Goal: Navigation & Orientation: Find specific page/section

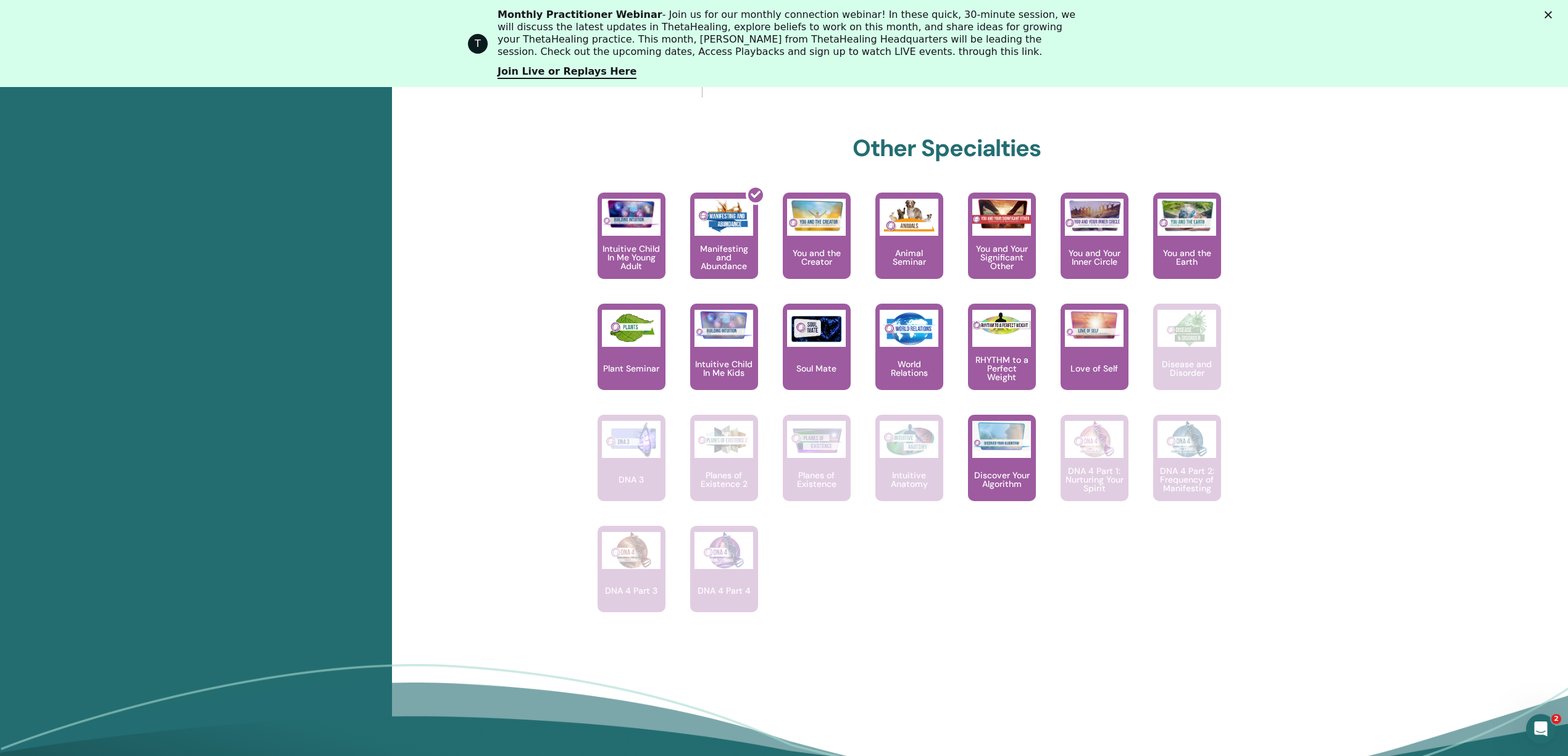
click at [919, 581] on div "(former Rainbow Children Young Adult) Trust your knowing, expand your gifts, an…" at bounding box center [937, 414] width 730 height 444
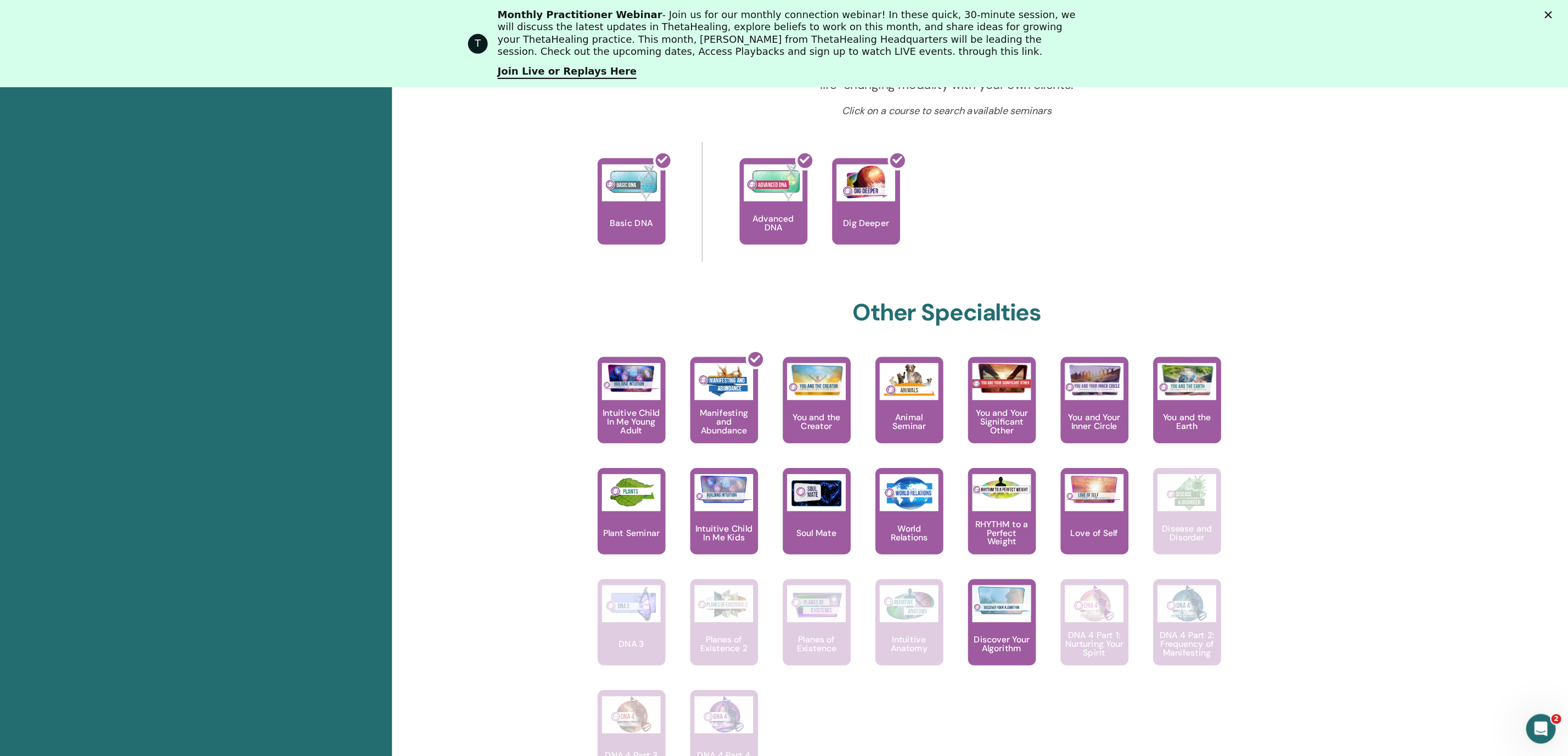
scroll to position [463, 0]
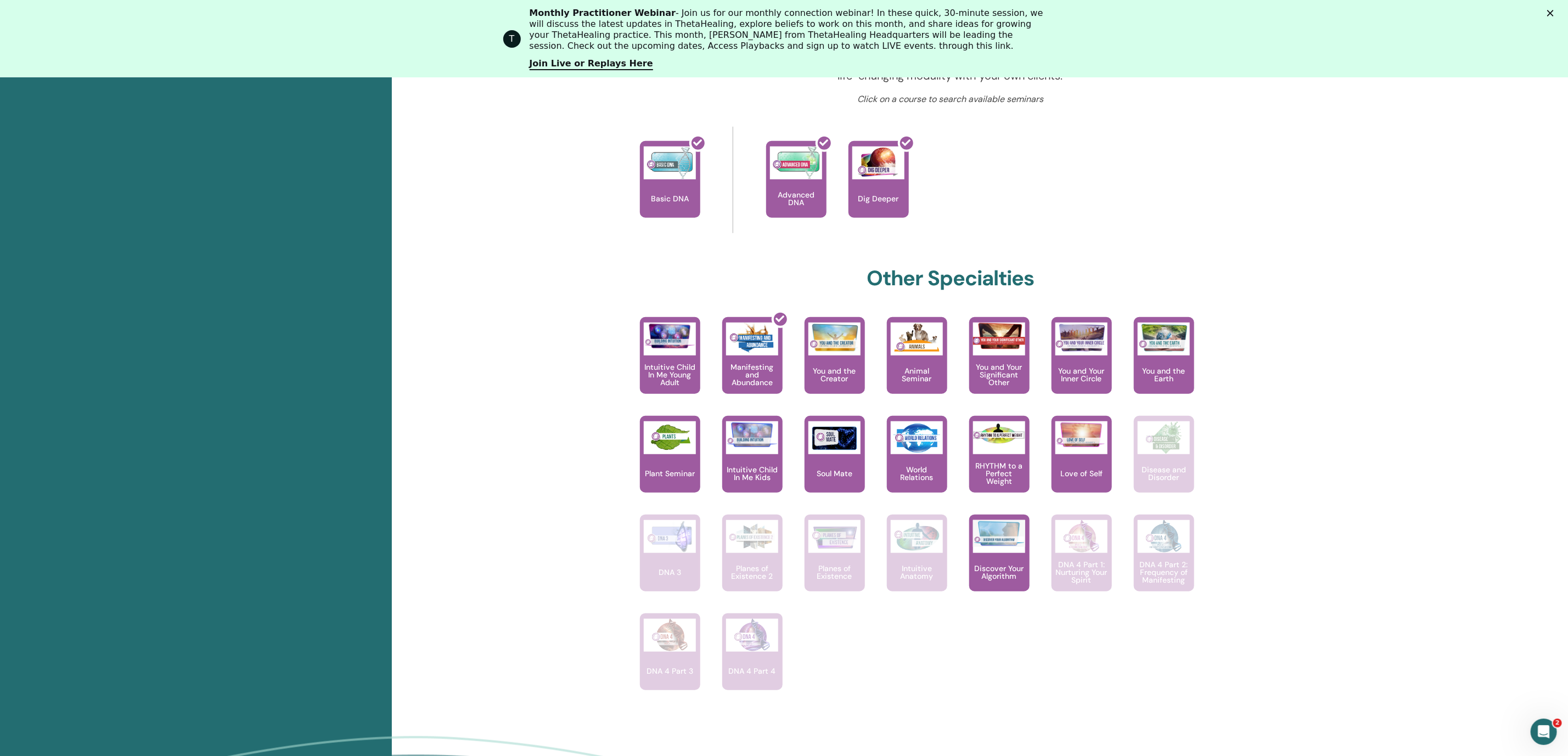
drag, startPoint x: 1536, startPoint y: 0, endPoint x: 840, endPoint y: 259, distance: 742.6
click at [840, 259] on div "Hello, Shuk Ting Your journey starts here; welcome to ThetaLearning HQ. Learn t…" at bounding box center [951, 244] width 659 height 961
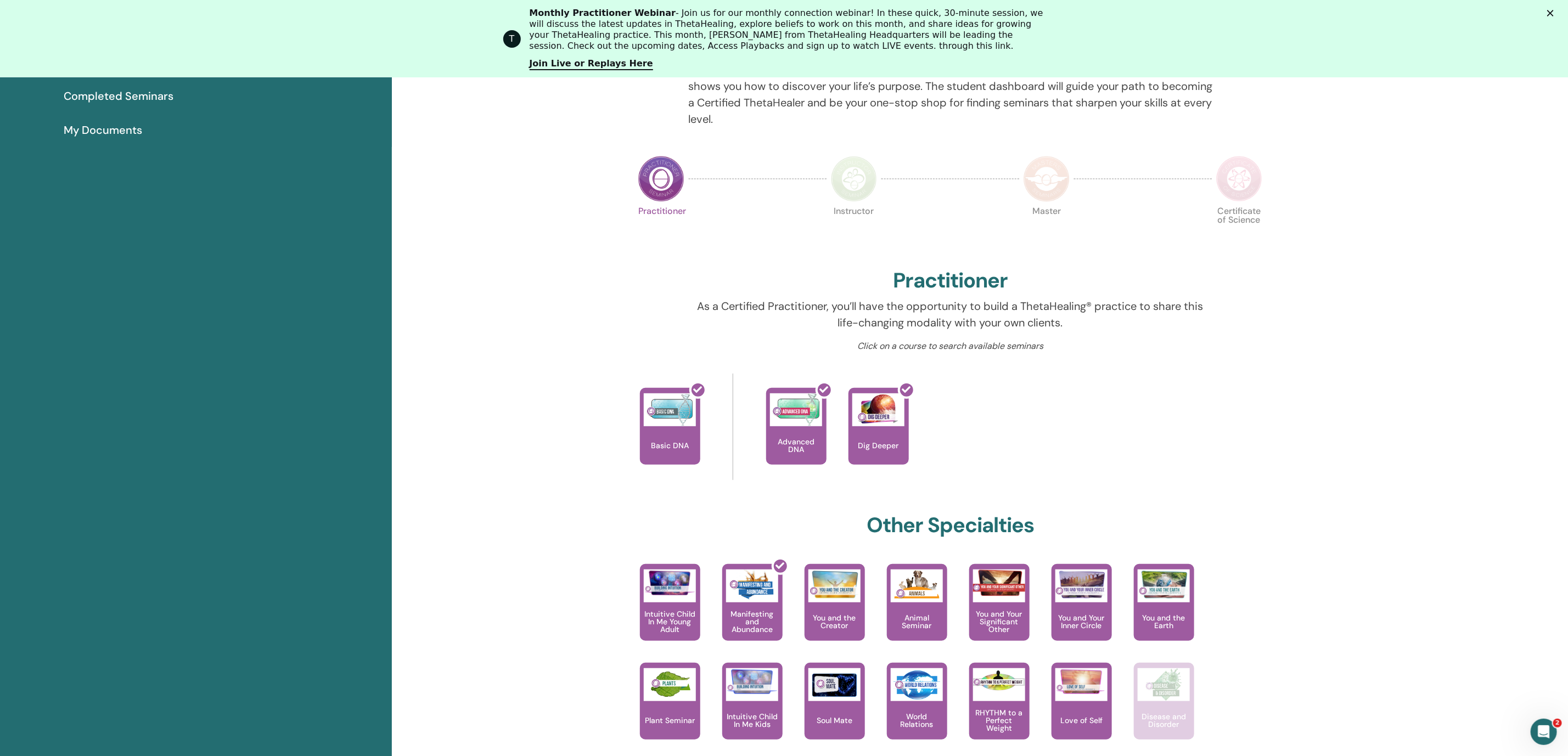
scroll to position [0, 0]
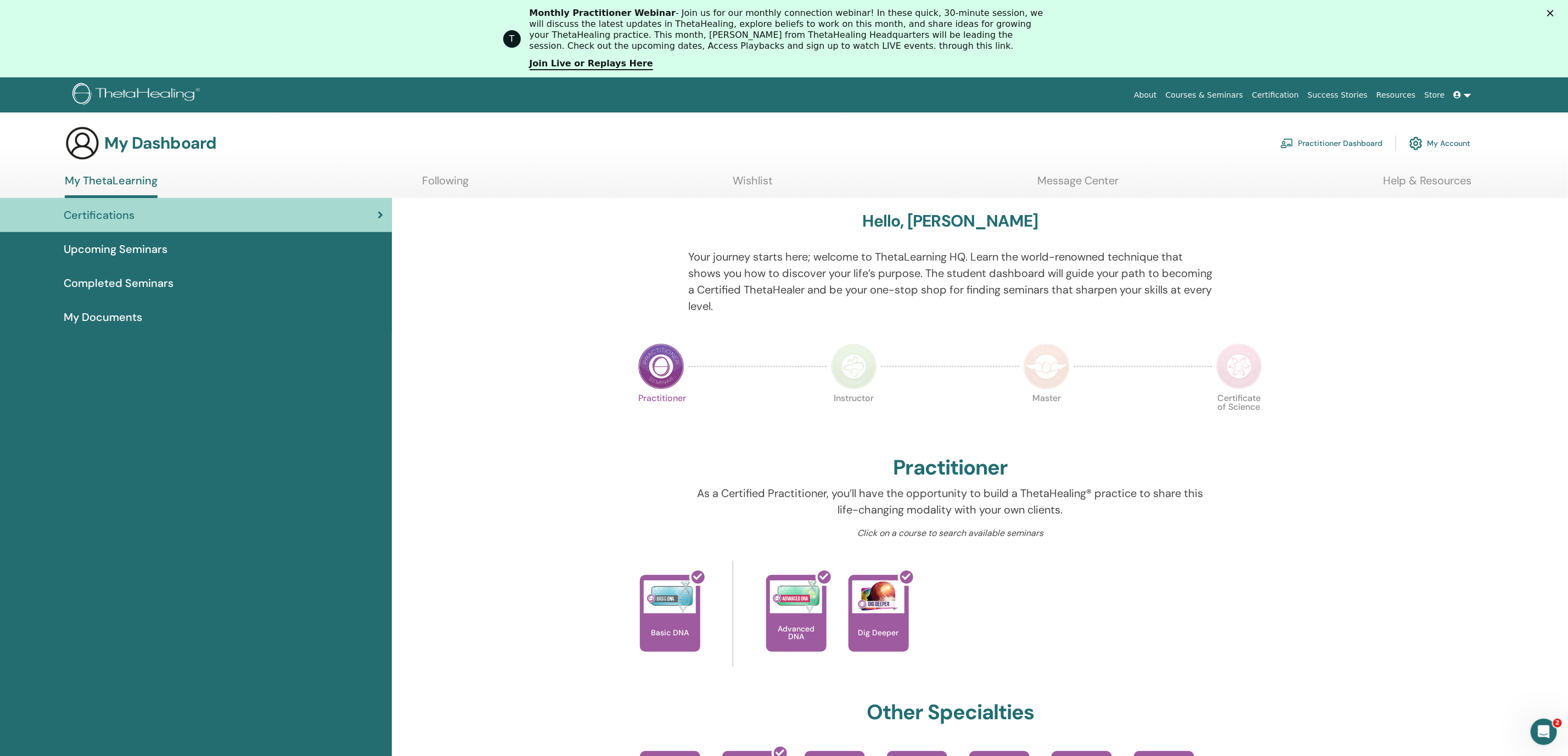
click at [860, 369] on img at bounding box center [853, 366] width 46 height 46
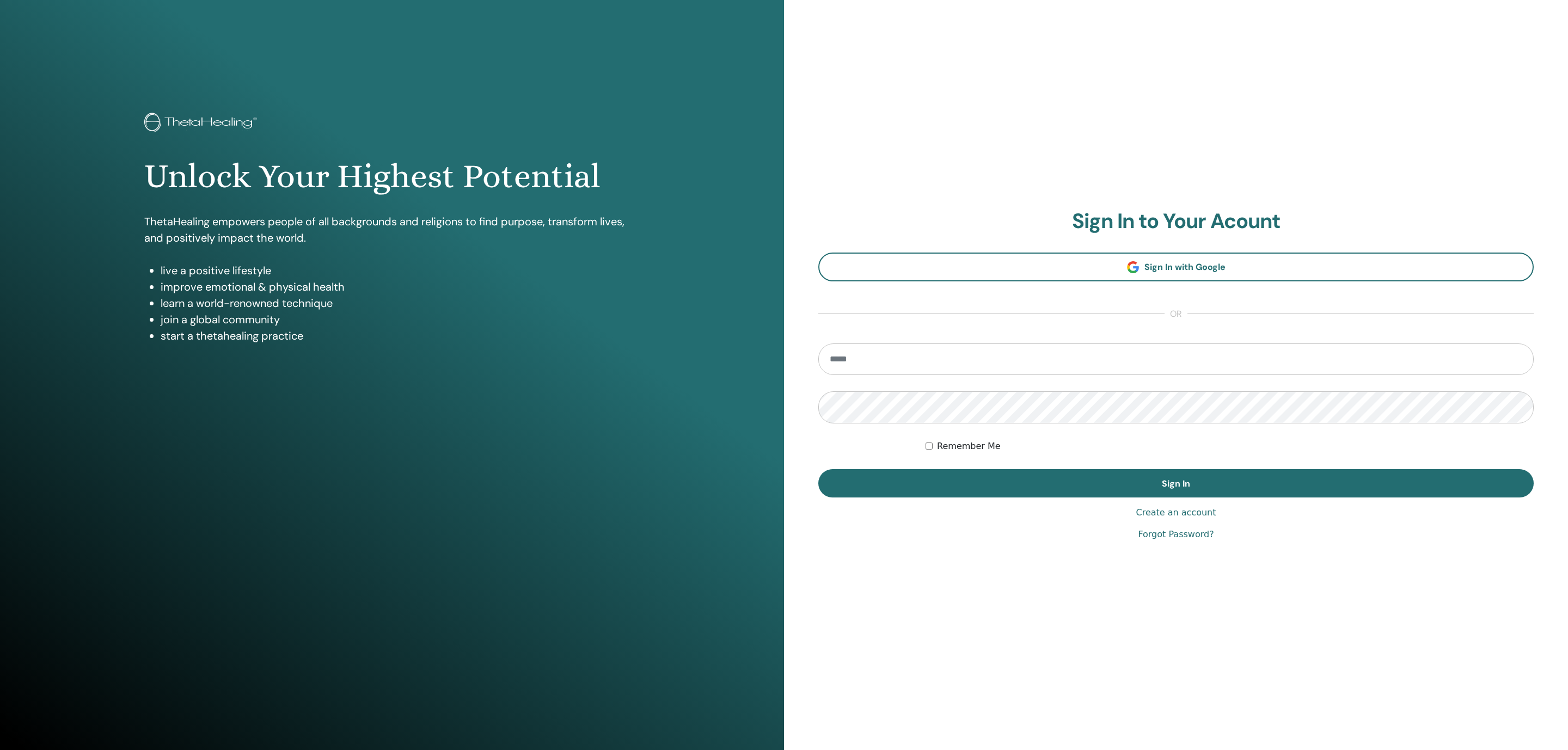
click at [964, 371] on input "email" at bounding box center [1176, 359] width 715 height 32
type input "**********"
click at [818, 469] on button "Sign In" at bounding box center [1176, 483] width 715 height 28
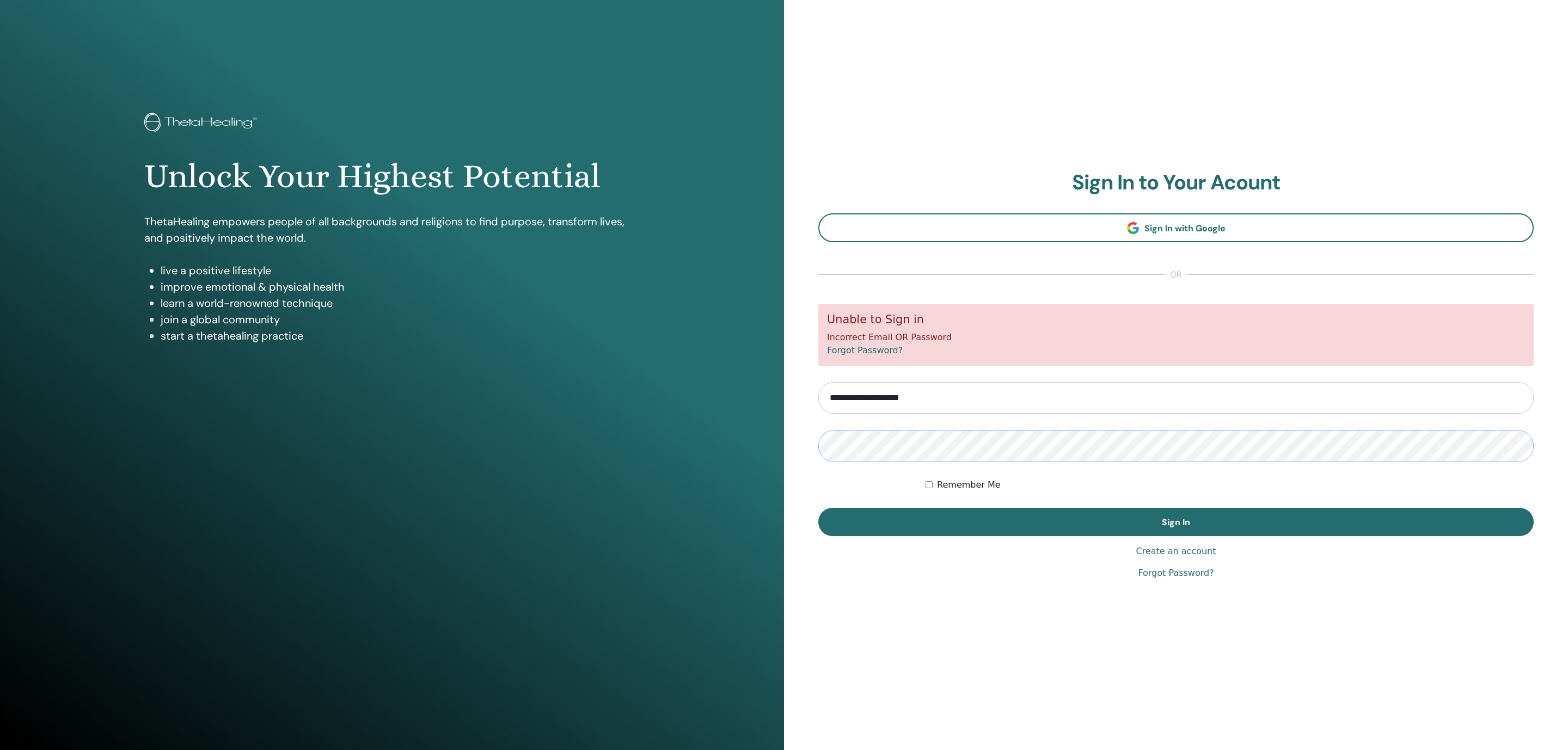
click at [818, 507] on button "Sign In" at bounding box center [1176, 521] width 715 height 28
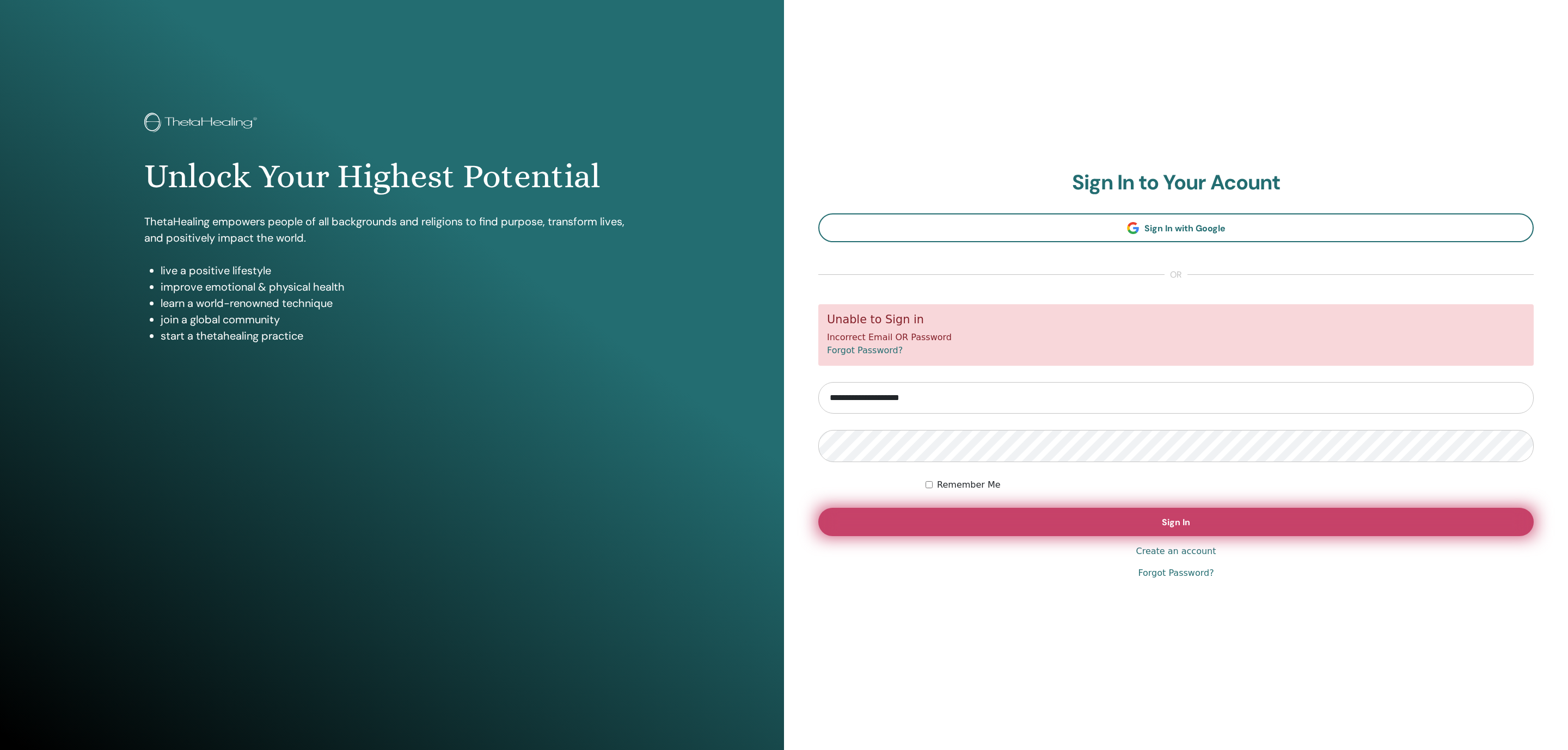
click at [998, 514] on button "Sign In" at bounding box center [1176, 521] width 715 height 28
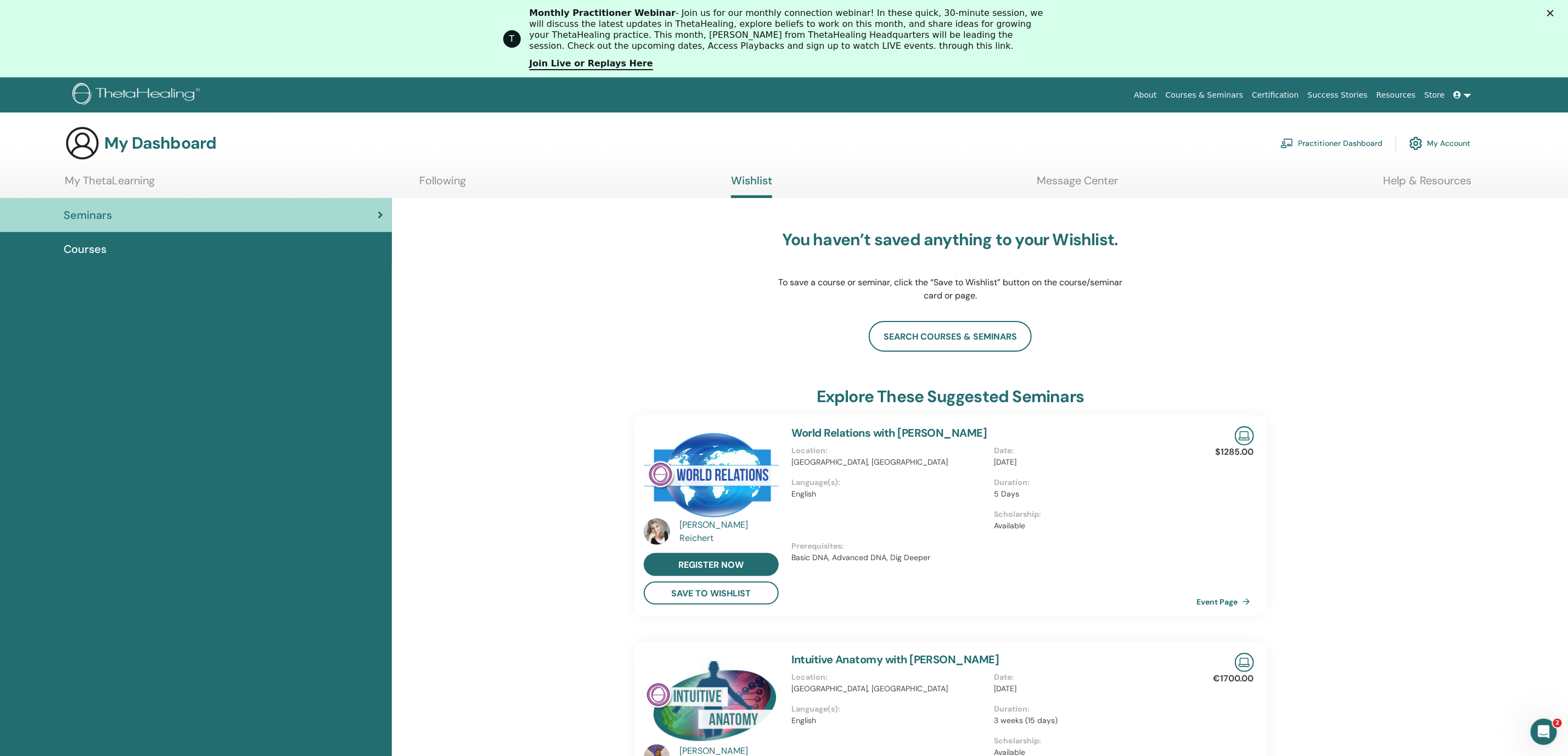
click at [476, 183] on ul "My ThetaLearning Following Wishlist Message Center Help & Resources" at bounding box center [768, 186] width 1407 height 24
click at [137, 148] on h3 "My Dashboard" at bounding box center [160, 143] width 112 height 20
click at [88, 187] on link "My ThetaLearning" at bounding box center [110, 184] width 90 height 21
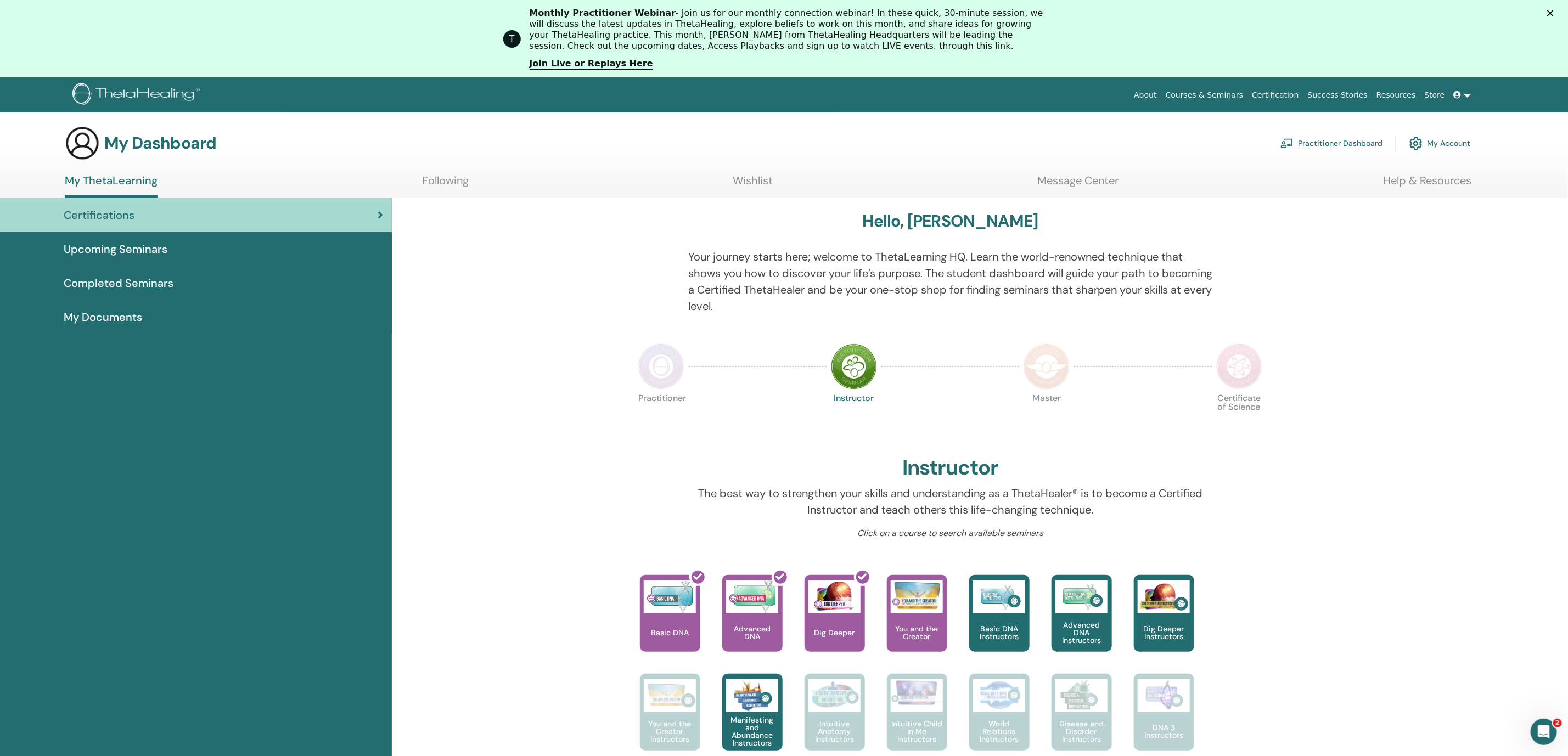
click at [1054, 369] on img at bounding box center [1046, 366] width 46 height 46
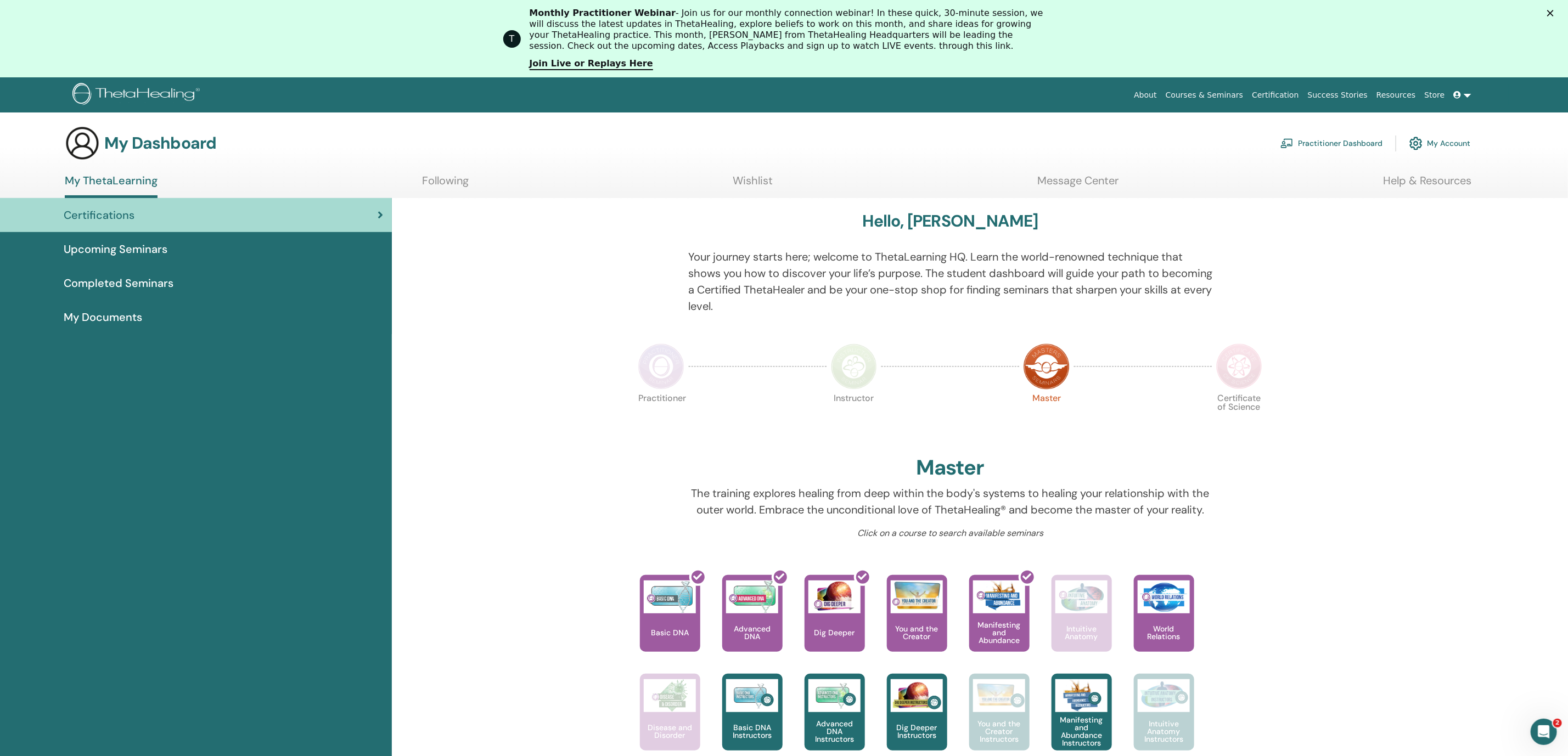
click at [1258, 344] on img at bounding box center [1239, 366] width 46 height 46
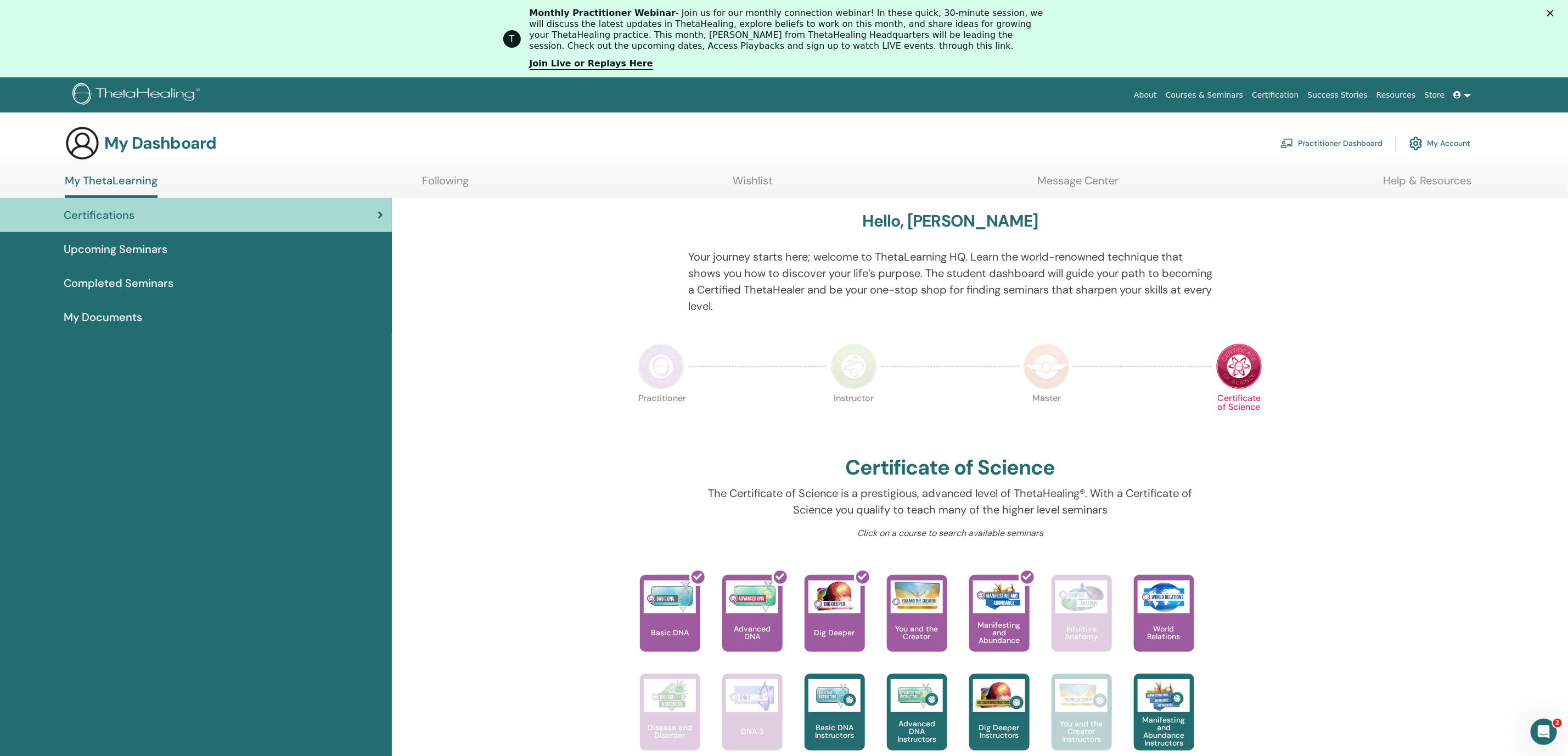
click at [1248, 356] on img at bounding box center [1239, 366] width 46 height 46
click at [657, 292] on div at bounding box center [653, 288] width 54 height 79
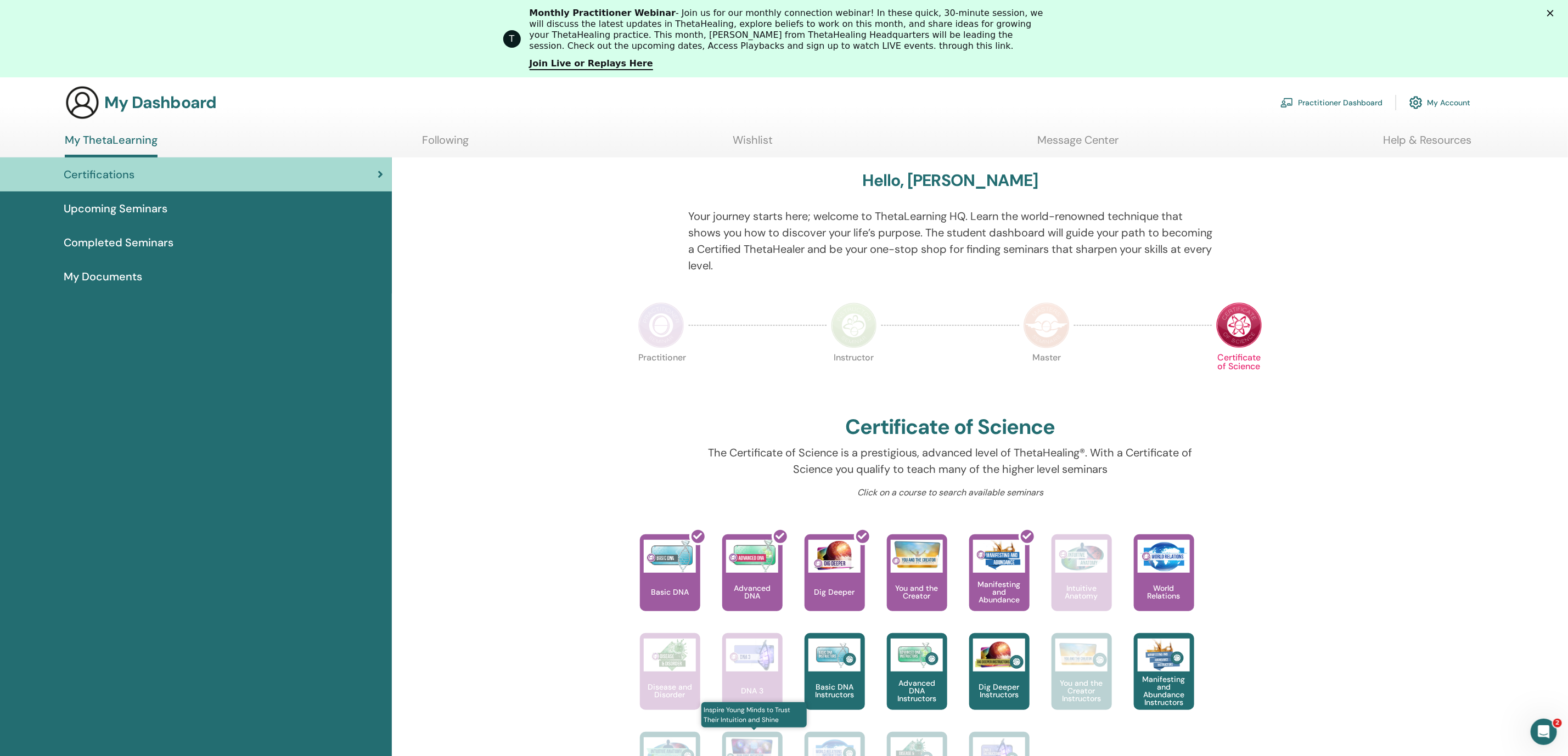
scroll to position [276, 0]
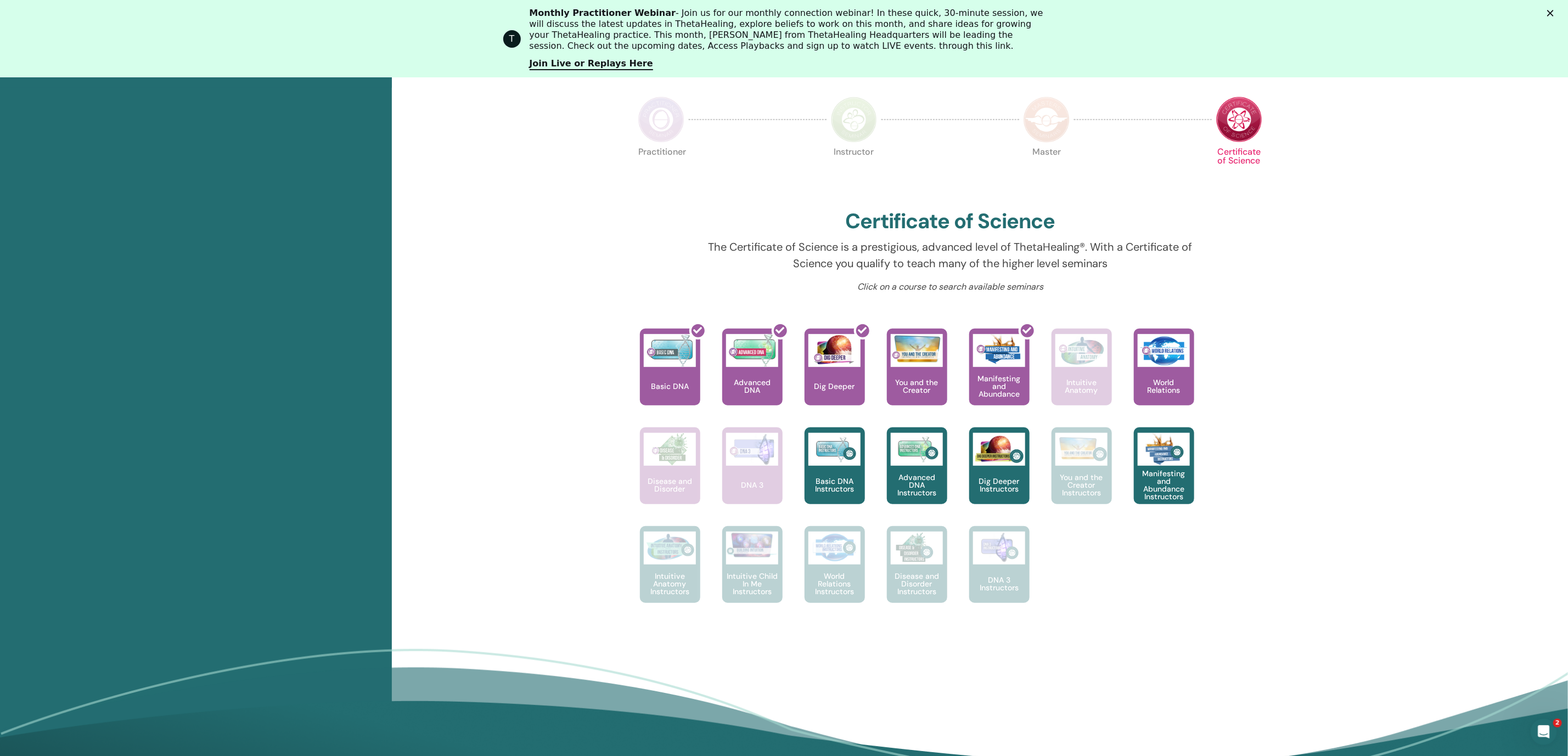
click at [1198, 588] on div "This is where your ThetaHealing journey begins. This is the first seminar to ta…" at bounding box center [942, 476] width 649 height 296
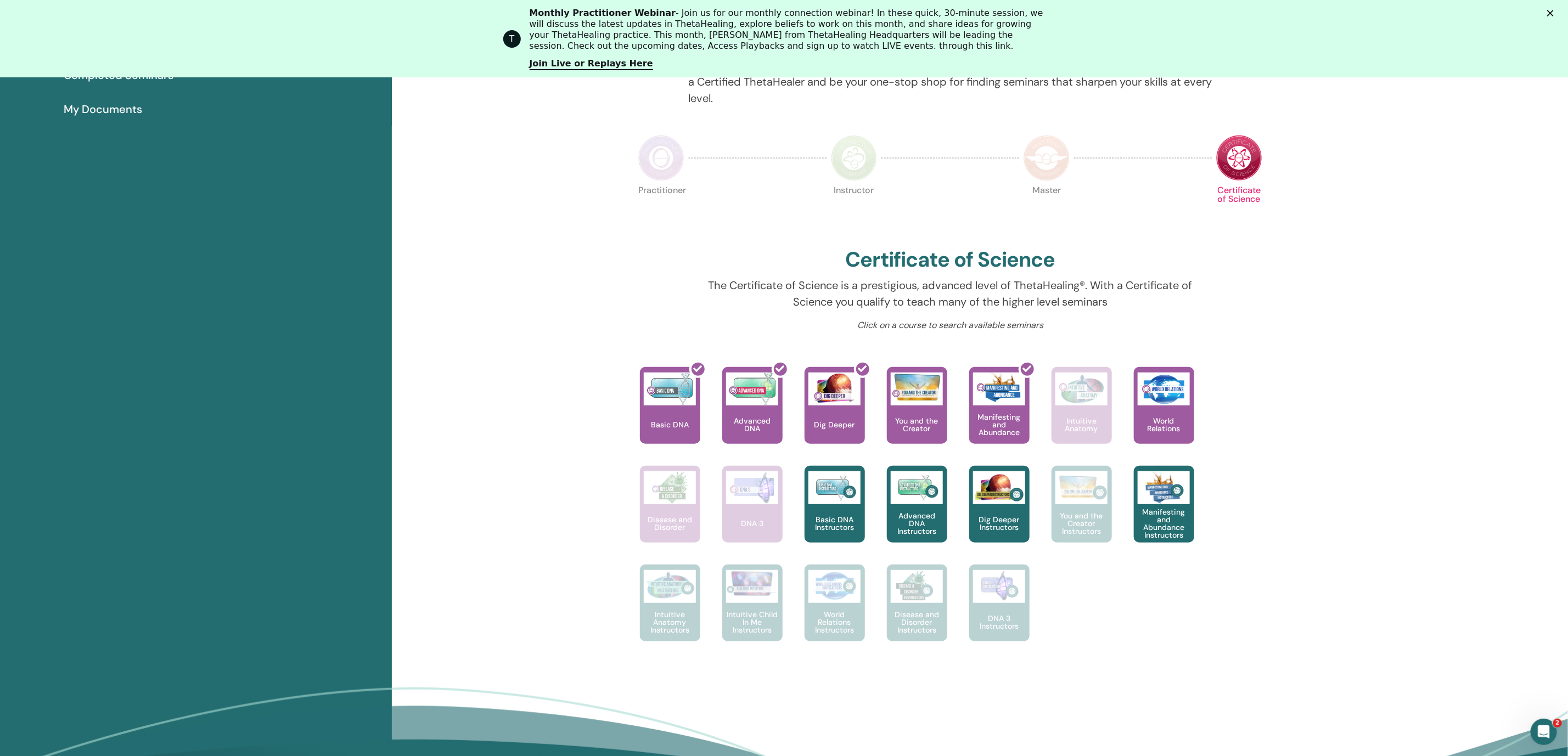
scroll to position [193, 0]
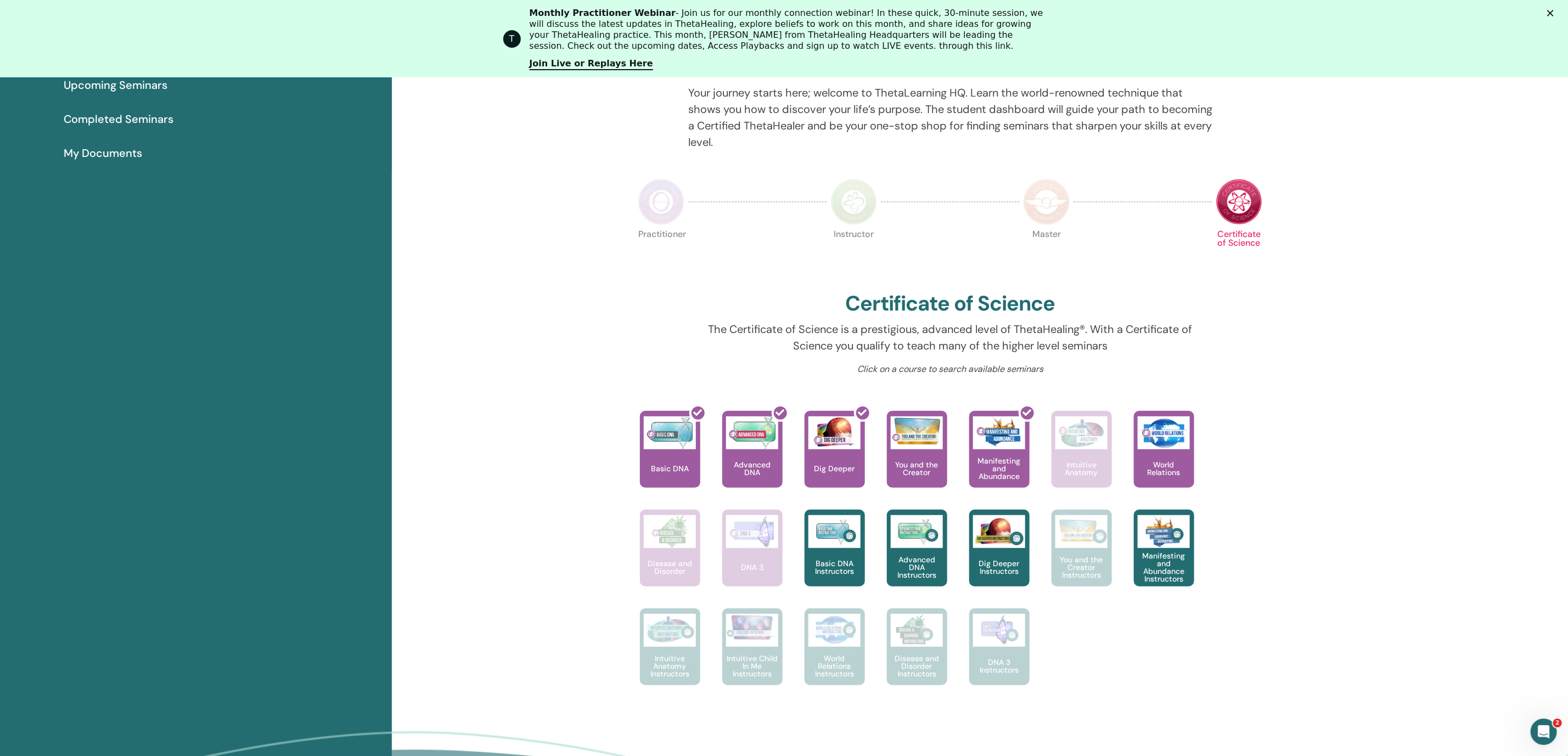
click at [848, 204] on img at bounding box center [853, 201] width 46 height 46
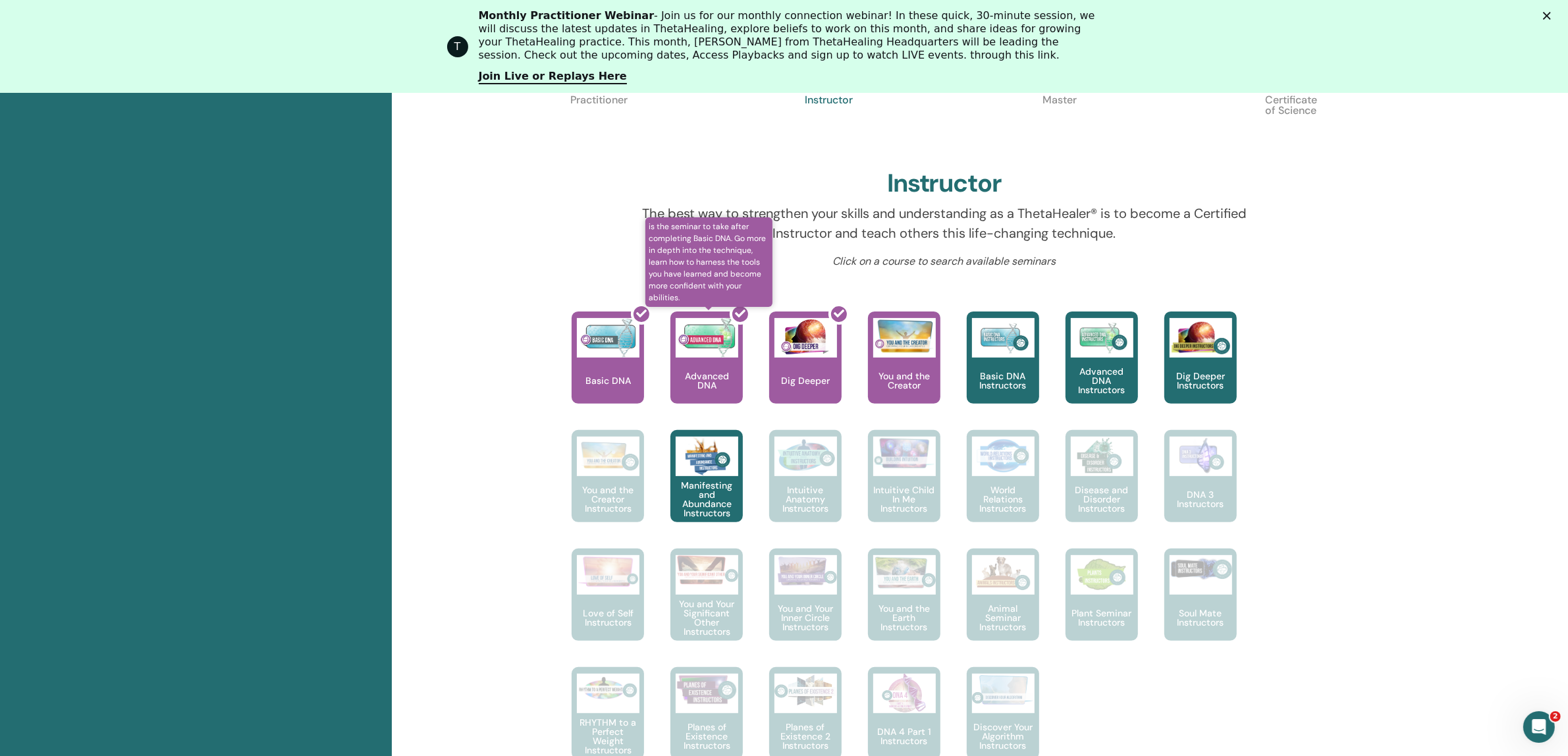
scroll to position [331, 0]
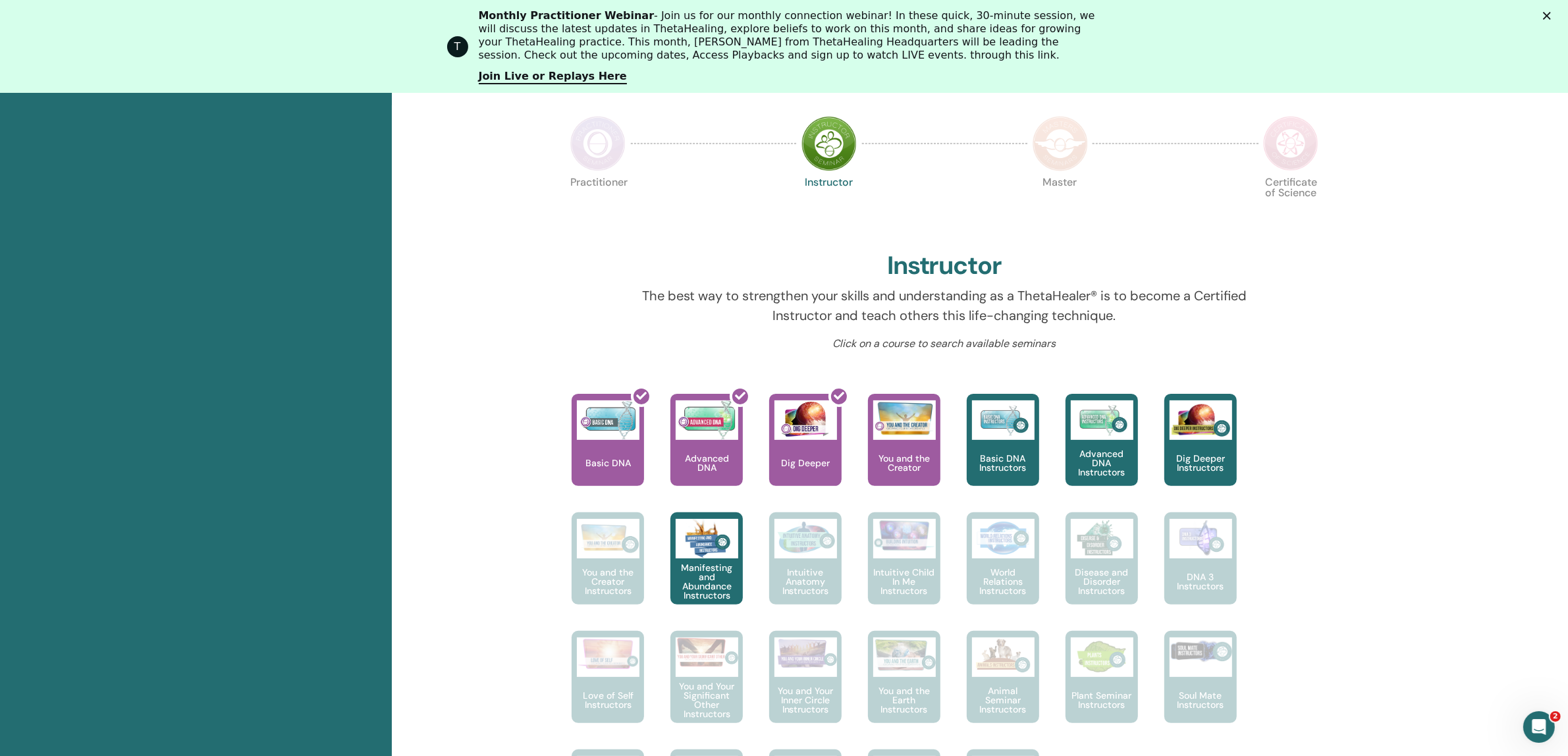
click at [609, 150] on img at bounding box center [597, 143] width 55 height 55
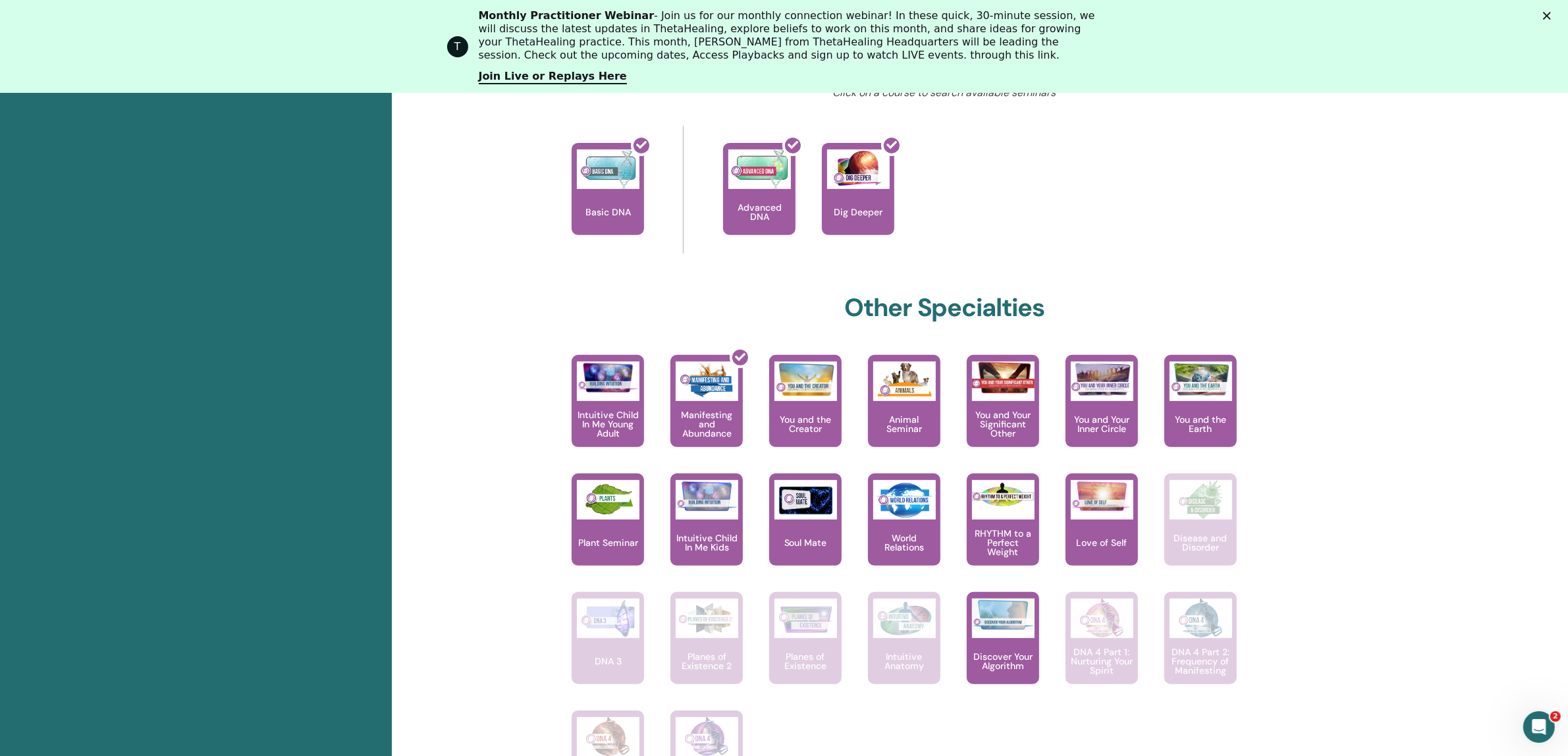
scroll to position [611, 0]
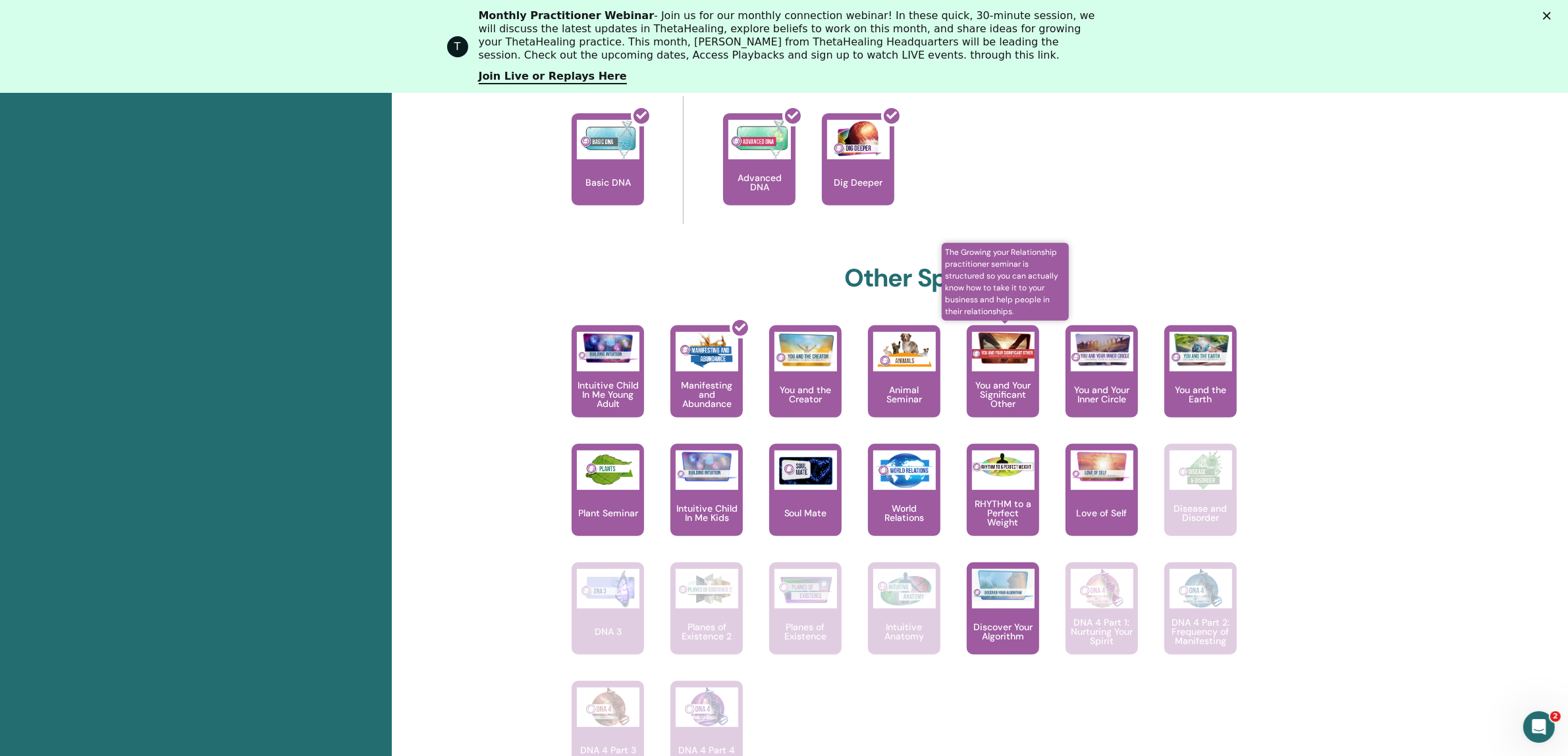
click at [1008, 402] on p "You and Your Significant Other" at bounding box center [1003, 395] width 72 height 28
click at [997, 358] on img at bounding box center [1004, 348] width 63 height 32
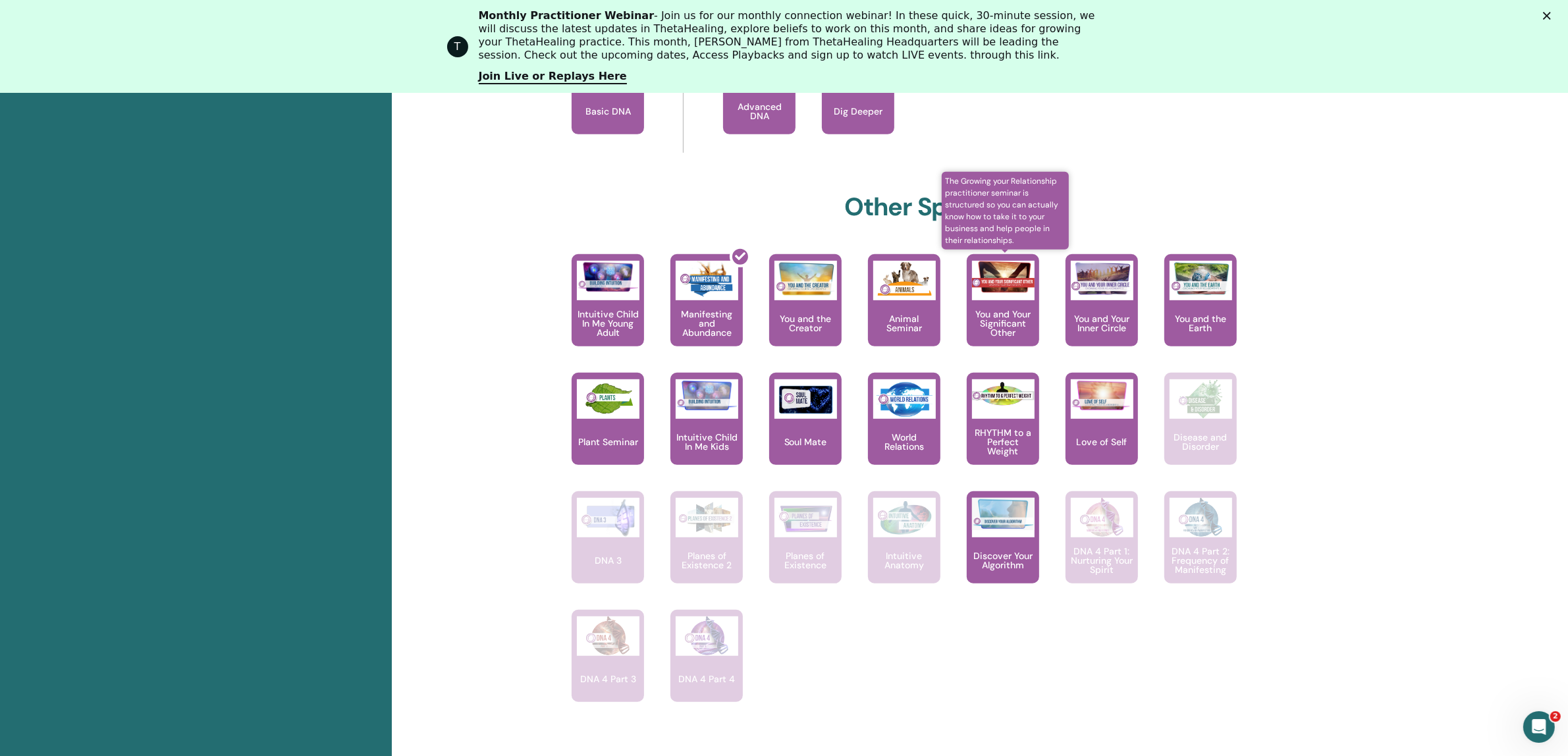
scroll to position [776, 0]
